Goal: Find specific page/section: Find specific page/section

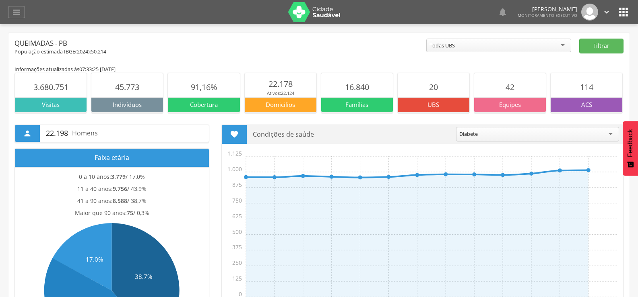
click at [315, 19] on img at bounding box center [314, 12] width 52 height 20
click at [8, 9] on div "" at bounding box center [16, 12] width 17 height 12
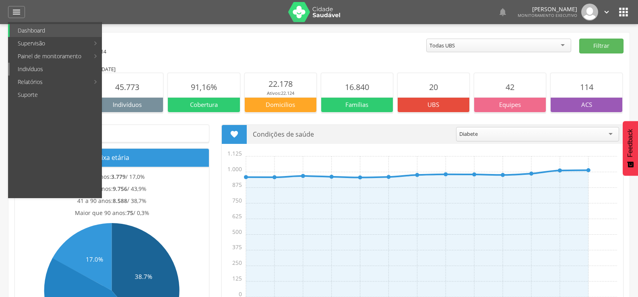
click at [29, 70] on link "Indivíduos" at bounding box center [56, 69] width 92 height 13
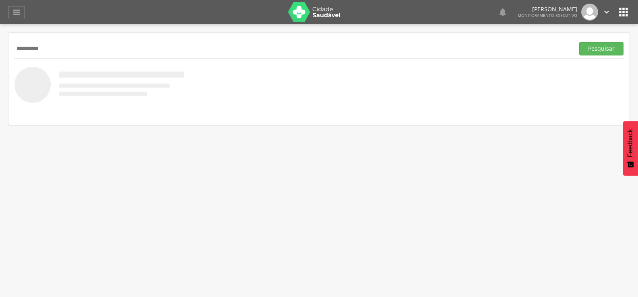
type input "**********"
click at [579, 42] on button "Pesquisar" at bounding box center [601, 49] width 44 height 14
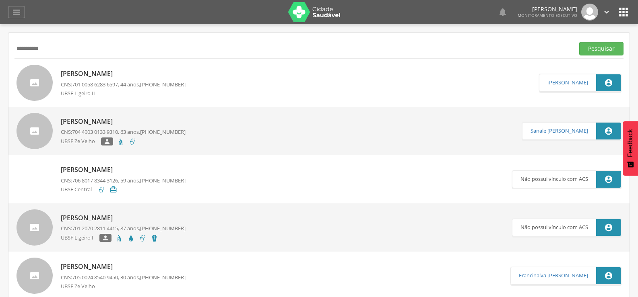
click at [26, 10] on div " Dashboard Supervisão Produtividade Mapa da cidade Mapa de cobertura Ranking A…" at bounding box center [318, 12] width 621 height 24
click at [23, 10] on div "" at bounding box center [16, 12] width 17 height 12
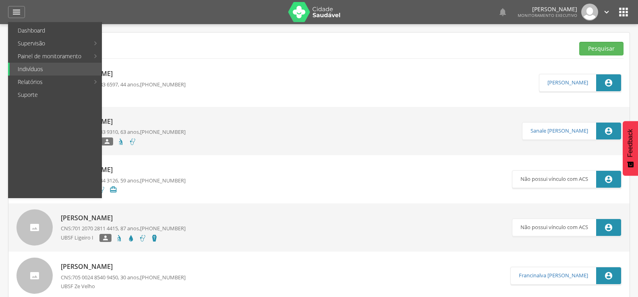
click at [0, 18] on header " Dashboard Supervisão Produtividade Mapa da cidade Mapa de cobertura Ranking A…" at bounding box center [319, 12] width 638 height 24
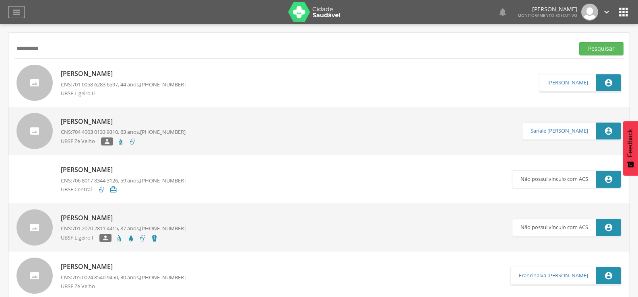
click at [12, 9] on icon "" at bounding box center [17, 12] width 10 height 10
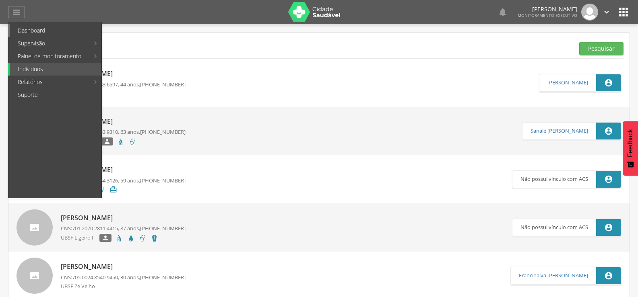
click at [21, 27] on link "Dashboard" at bounding box center [56, 30] width 92 height 13
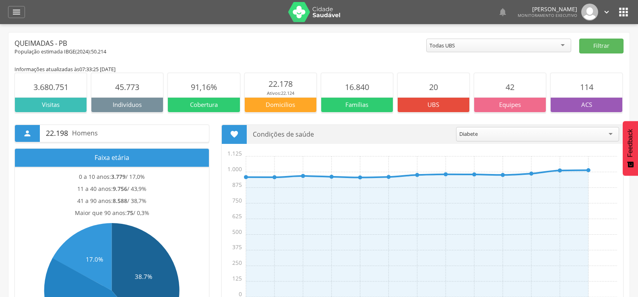
click at [607, 8] on icon "" at bounding box center [606, 12] width 9 height 9
click at [625, 14] on icon "" at bounding box center [623, 12] width 13 height 13
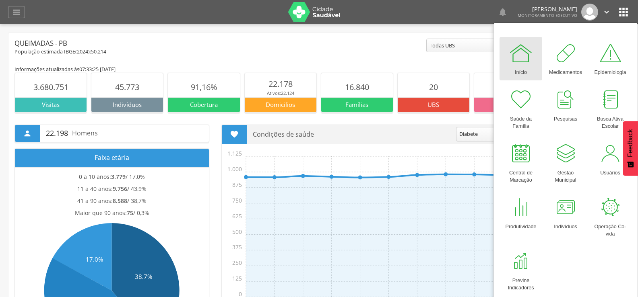
click at [16, 19] on div " Dashboard Supervisão Produtividade Mapa da cidade Mapa de cobertura Ranking A…" at bounding box center [318, 12] width 621 height 24
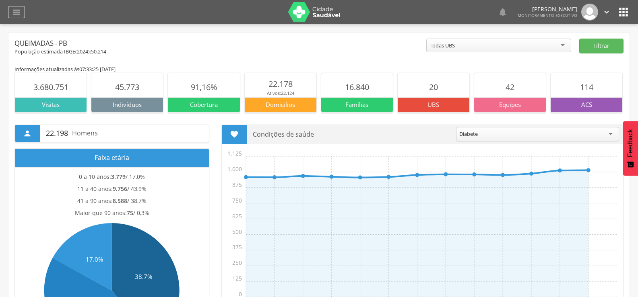
click at [14, 17] on div "" at bounding box center [16, 12] width 17 height 12
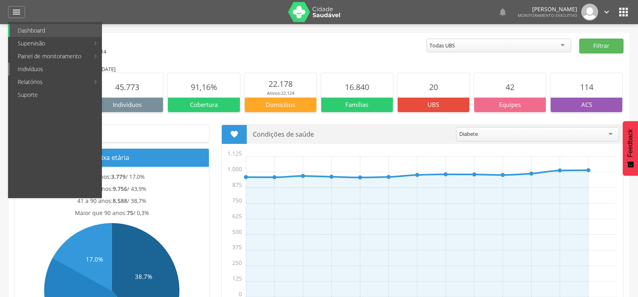
click at [27, 74] on link "Indivíduos" at bounding box center [56, 69] width 92 height 13
